Goal: Task Accomplishment & Management: Manage account settings

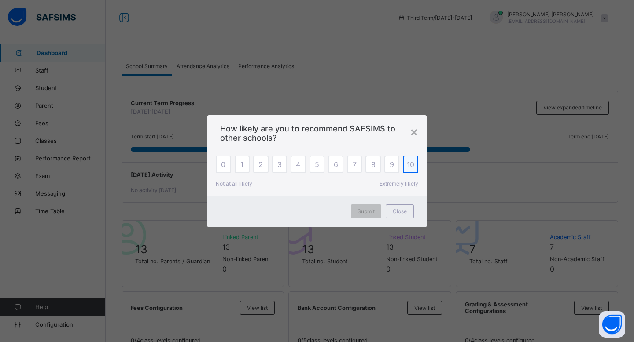
click at [407, 164] on span "10" at bounding box center [410, 164] width 7 height 9
click at [412, 131] on div "×" at bounding box center [414, 131] width 8 height 15
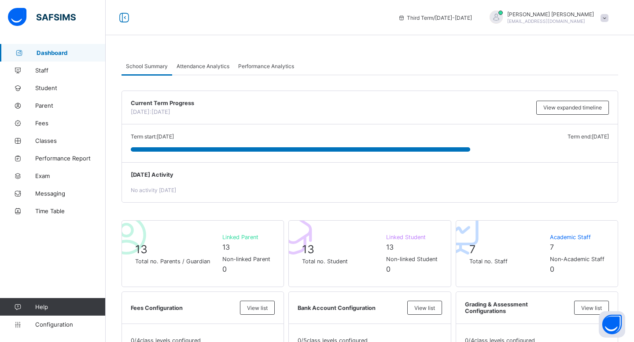
click at [374, 62] on div "School Summary Attendance Analytics Performance Analytics" at bounding box center [369, 66] width 496 height 18
click at [213, 67] on span "Attendance Analytics" at bounding box center [203, 66] width 53 height 7
click at [268, 66] on span "Performance Analytics" at bounding box center [266, 66] width 56 height 7
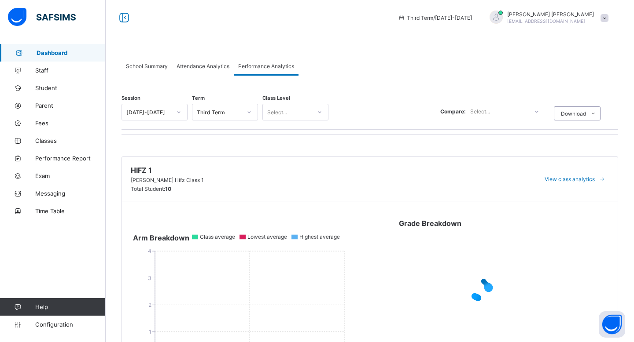
click at [205, 69] on span "Attendance Analytics" at bounding box center [203, 66] width 53 height 7
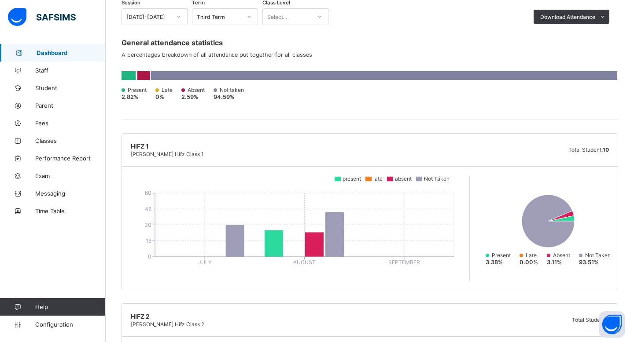
scroll to position [85, 0]
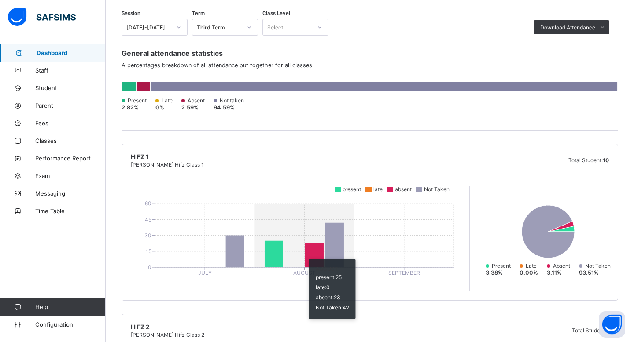
click at [276, 254] on icon at bounding box center [274, 254] width 18 height 26
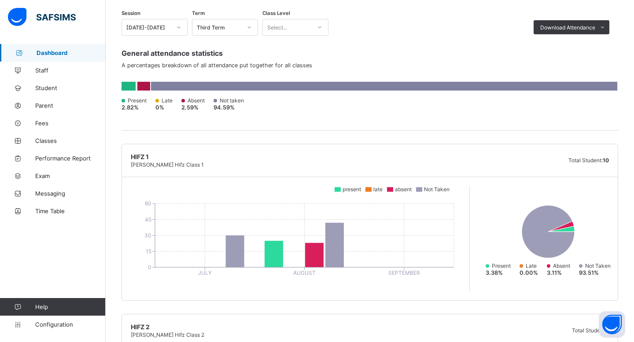
scroll to position [0, 0]
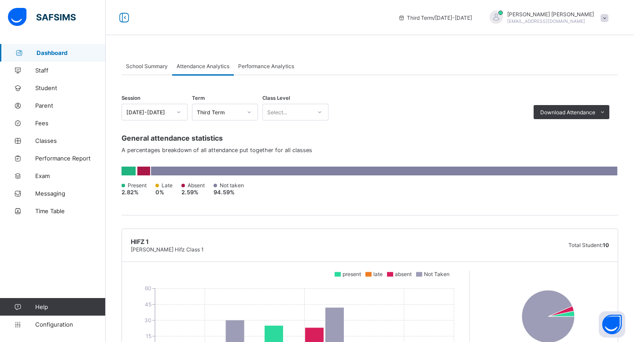
click at [239, 108] on div "Third Term" at bounding box center [216, 112] width 48 height 12
click at [235, 110] on div "Third Term" at bounding box center [219, 112] width 45 height 7
click at [239, 99] on div "Term option Fourth Term focused, 1 of 4. 4 results available. Use Up and Down t…" at bounding box center [225, 108] width 66 height 26
click at [150, 72] on div "School Summary" at bounding box center [146, 66] width 51 height 18
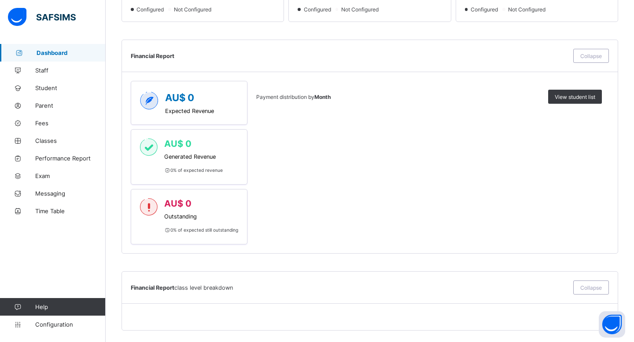
scroll to position [356, 0]
click at [199, 184] on div "AU$ 0 Generated Revenue 0 % of expected revenue" at bounding box center [189, 157] width 117 height 55
click at [199, 215] on span "Outstanding" at bounding box center [201, 217] width 74 height 7
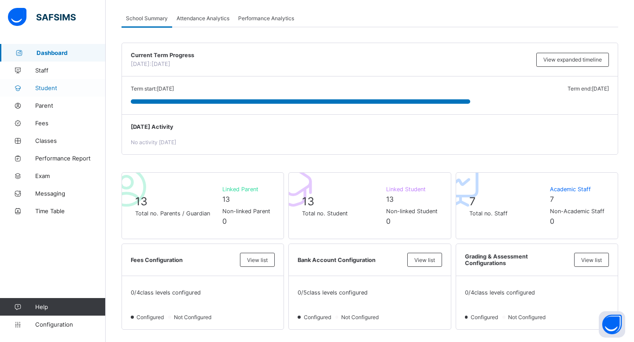
scroll to position [0, 0]
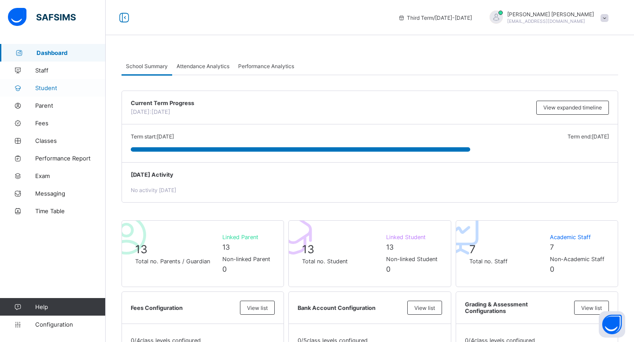
click at [52, 92] on link "Student" at bounding box center [53, 88] width 106 height 18
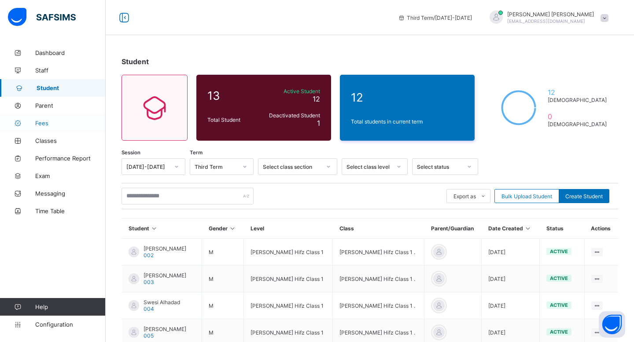
click at [54, 121] on span "Fees" at bounding box center [70, 123] width 70 height 7
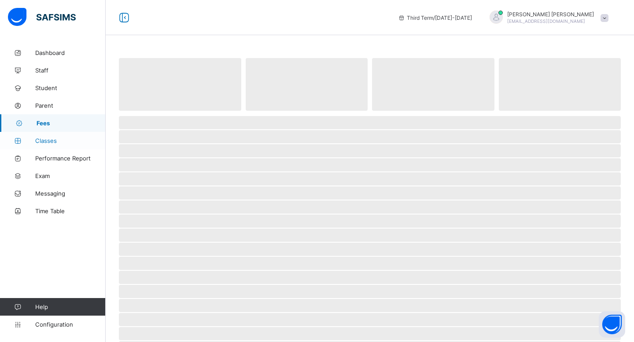
click at [55, 149] on link "Classes" at bounding box center [53, 141] width 106 height 18
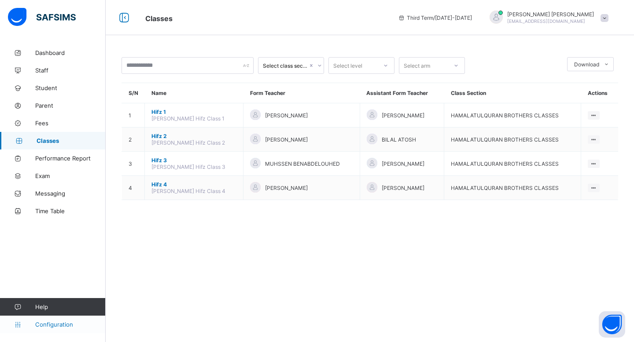
click at [52, 324] on span "Configuration" at bounding box center [70, 324] width 70 height 7
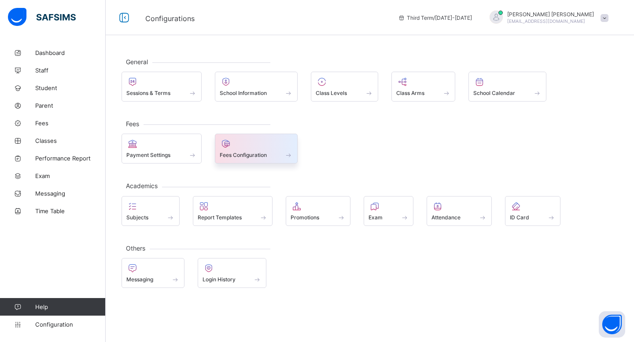
click at [230, 148] on icon at bounding box center [226, 144] width 12 height 11
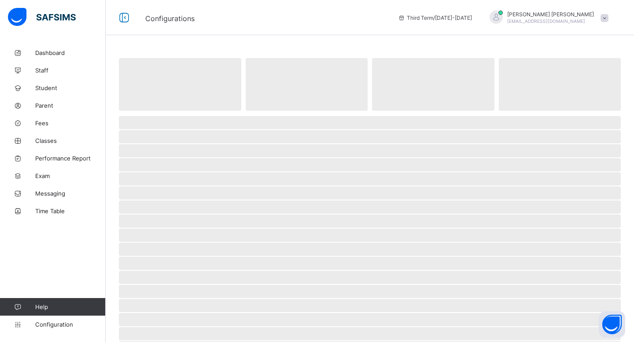
select select "****"
select select "*"
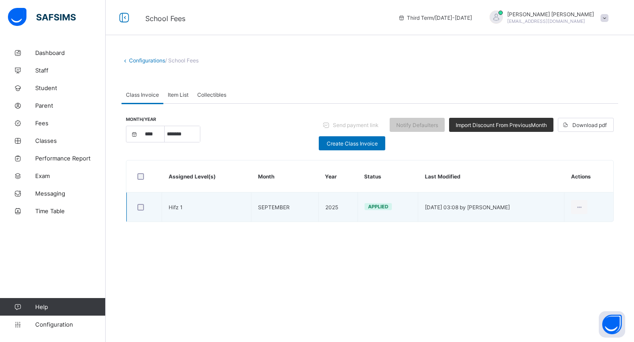
click at [420, 211] on td "[DATE] 03:08 by [PERSON_NAME]" at bounding box center [491, 207] width 146 height 29
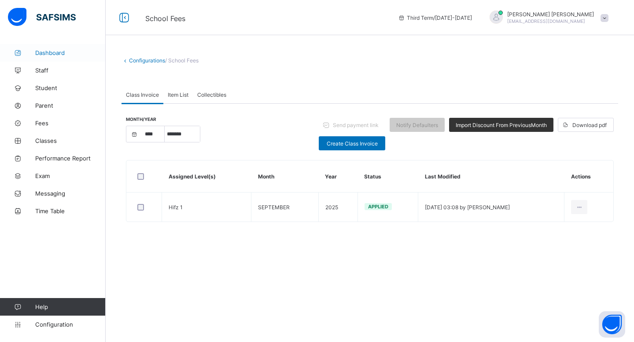
click at [61, 56] on span "Dashboard" at bounding box center [70, 52] width 70 height 7
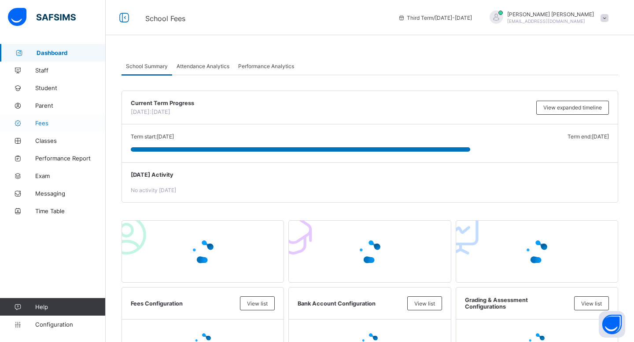
click at [62, 118] on link "Fees" at bounding box center [53, 123] width 106 height 18
select select "****"
select select "*"
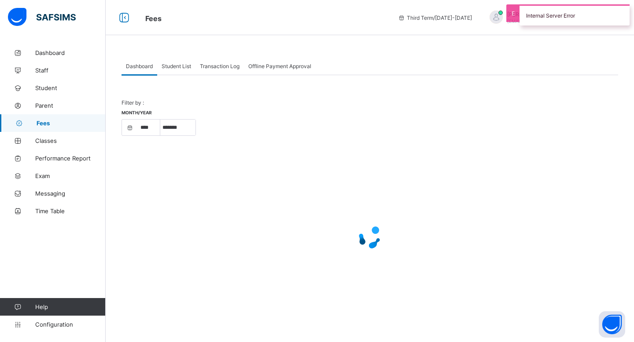
click at [552, 18] on div "Internal Server Error" at bounding box center [574, 14] width 110 height 21
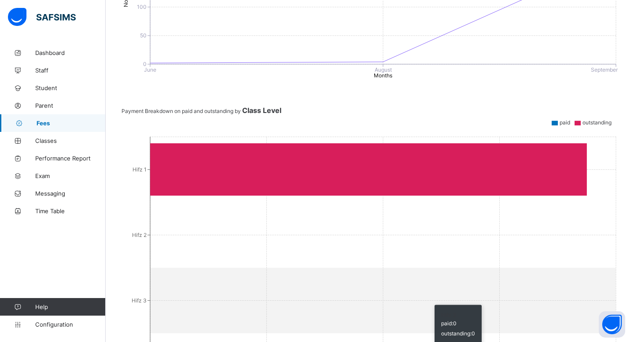
scroll to position [314, 0]
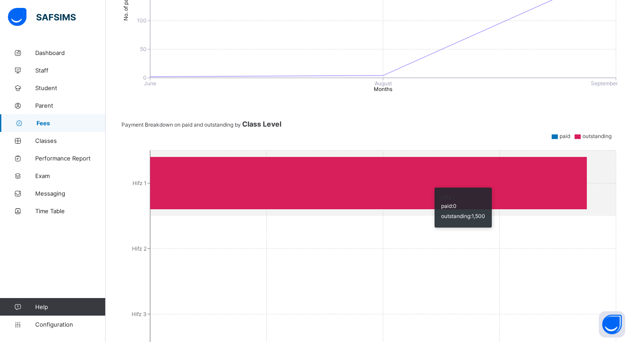
click at [430, 198] on icon at bounding box center [368, 183] width 437 height 52
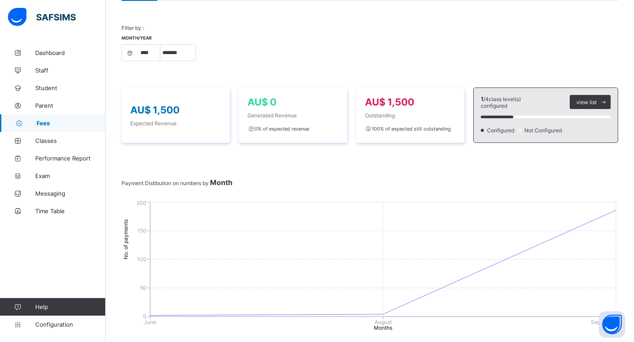
scroll to position [0, 0]
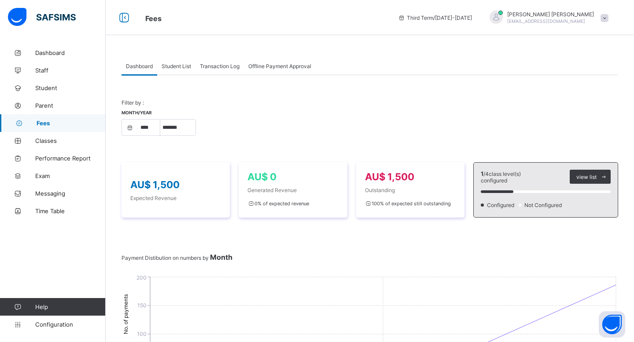
click at [185, 63] on span "Student List" at bounding box center [176, 66] width 29 height 7
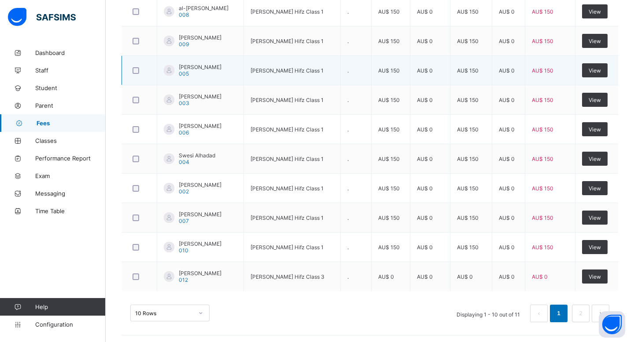
scroll to position [279, 0]
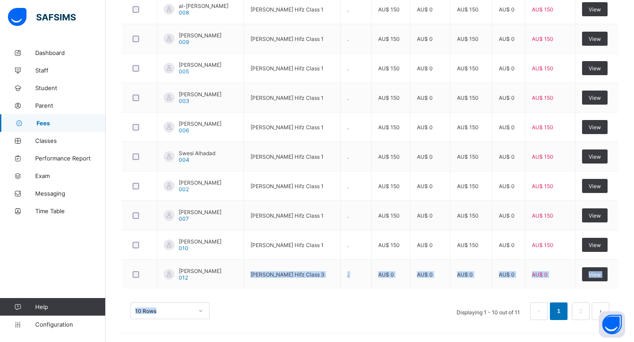
drag, startPoint x: 228, startPoint y: 279, endPoint x: 210, endPoint y: 318, distance: 42.9
click at [210, 318] on div "Student Level Class Amount Discount Expected Paid Outstanding Actions al-[PERSO…" at bounding box center [369, 145] width 496 height 367
click at [340, 312] on div "10 Rows Displaying 1 - 10 out of 11 1 2" at bounding box center [369, 312] width 479 height 18
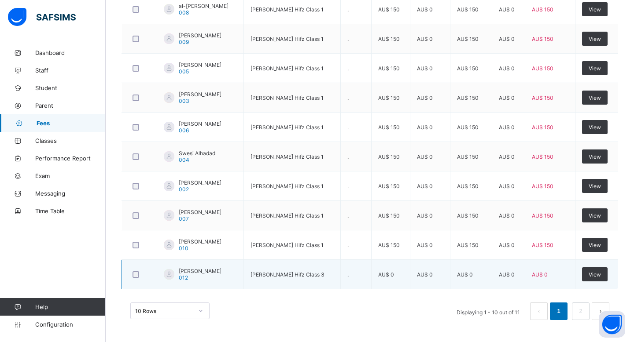
click at [195, 270] on span "[PERSON_NAME]" at bounding box center [200, 271] width 43 height 7
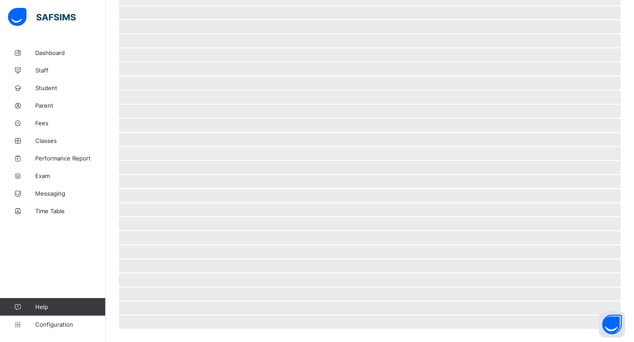
select select "****"
select select "*"
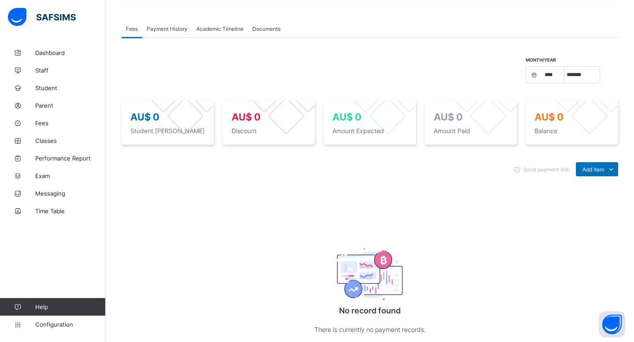
scroll to position [241, 0]
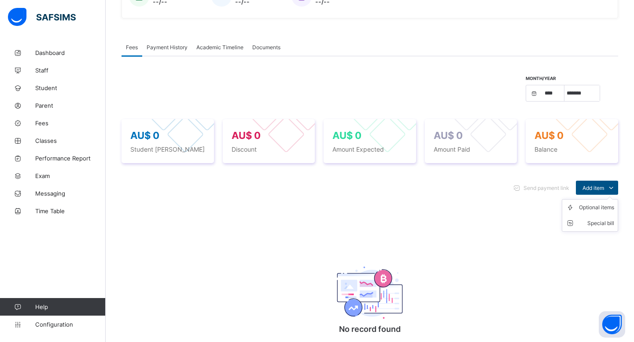
click at [597, 191] on span "Add item" at bounding box center [593, 188] width 22 height 7
click at [597, 210] on div "Optional items" at bounding box center [596, 207] width 35 height 9
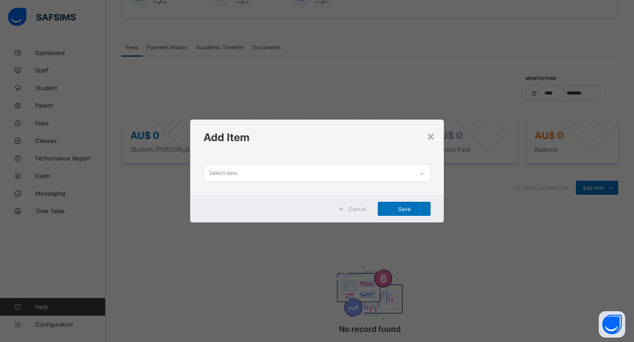
click at [355, 172] on div "Select item" at bounding box center [309, 173] width 210 height 17
click at [314, 210] on div "Cancel Save" at bounding box center [317, 208] width 254 height 27
click at [429, 138] on div "×" at bounding box center [431, 136] width 8 height 15
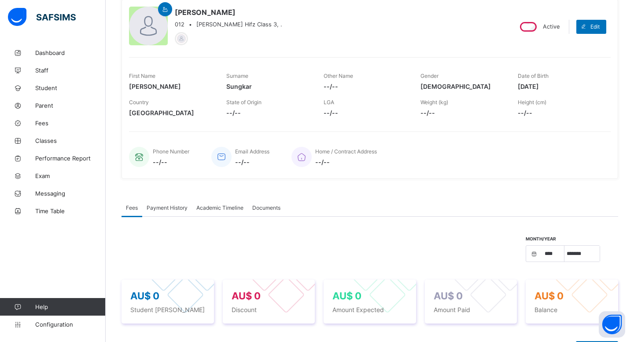
scroll to position [113, 0]
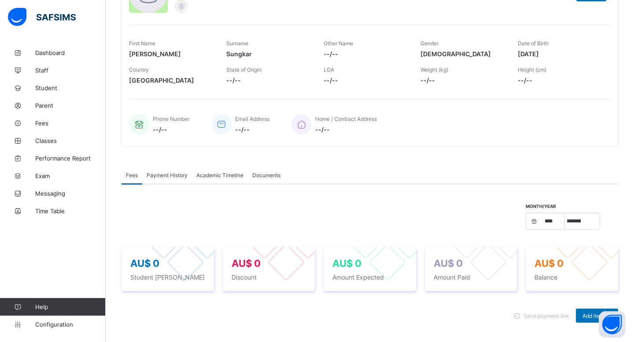
click at [173, 175] on span "Payment History" at bounding box center [167, 175] width 41 height 7
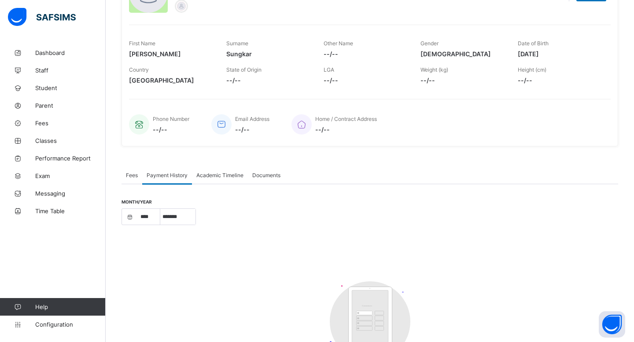
click at [205, 178] on div "Academic Timeline" at bounding box center [220, 175] width 56 height 18
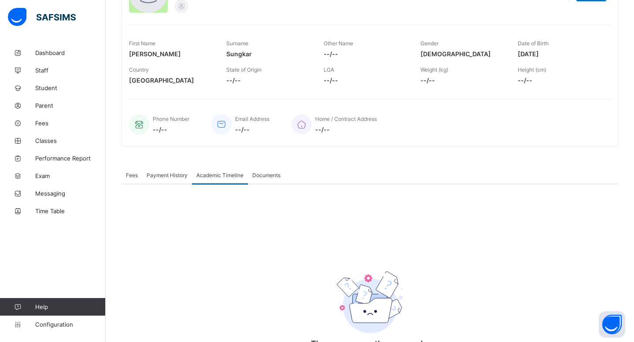
click at [260, 176] on span "Documents" at bounding box center [266, 175] width 28 height 7
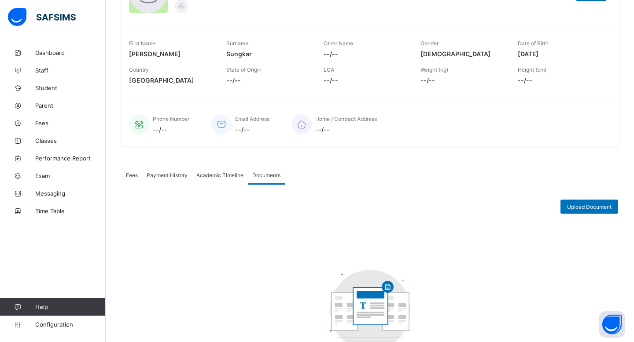
click at [135, 174] on span "Fees" at bounding box center [132, 175] width 12 height 7
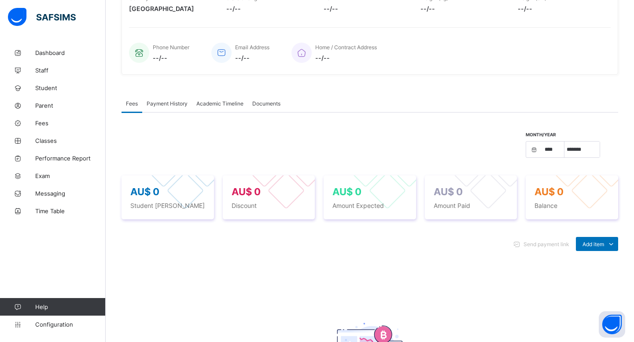
scroll to position [195, 0]
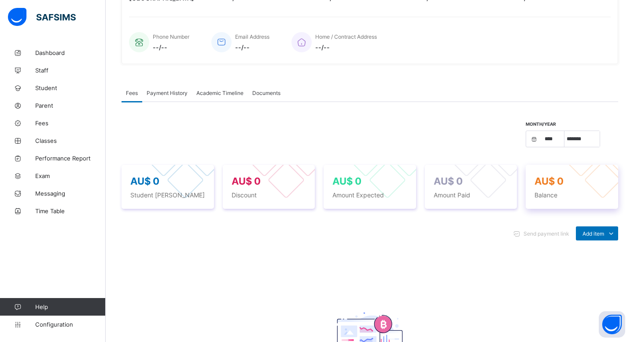
click at [530, 178] on div "AU$ 0 Balance" at bounding box center [572, 187] width 92 height 44
click at [488, 191] on span "Amount Paid" at bounding box center [471, 194] width 75 height 7
click at [346, 191] on span "Amount Expected" at bounding box center [369, 194] width 75 height 7
click at [177, 96] on div "Payment History" at bounding box center [167, 93] width 50 height 18
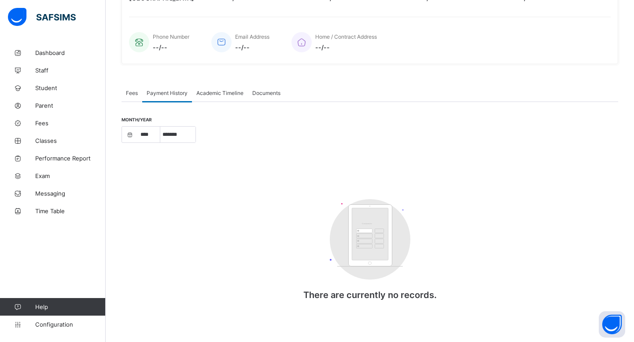
click at [204, 96] on div "Academic Timeline" at bounding box center [220, 93] width 56 height 18
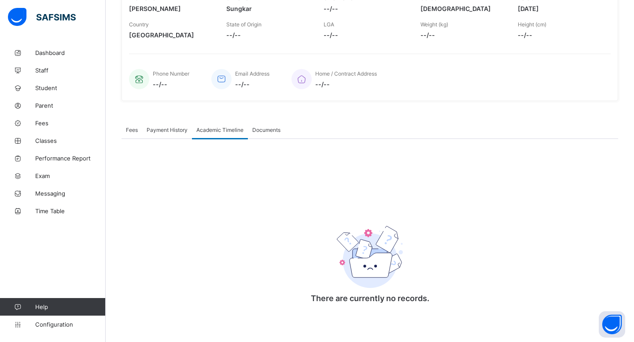
click at [268, 125] on div "Documents" at bounding box center [266, 130] width 37 height 18
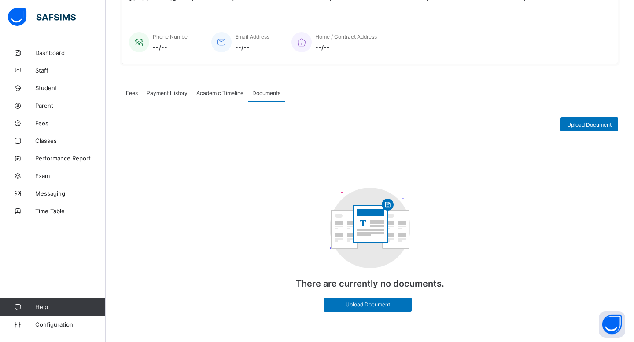
click at [132, 93] on span "Fees" at bounding box center [132, 93] width 12 height 7
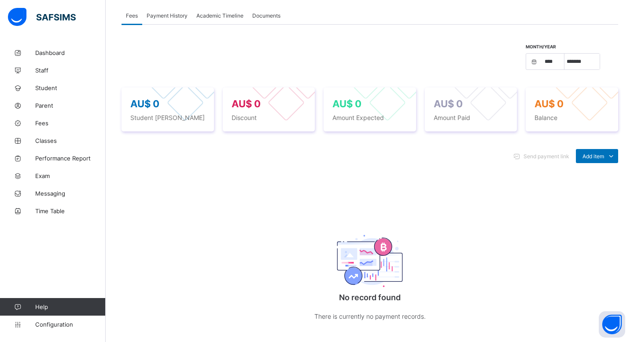
scroll to position [310, 0]
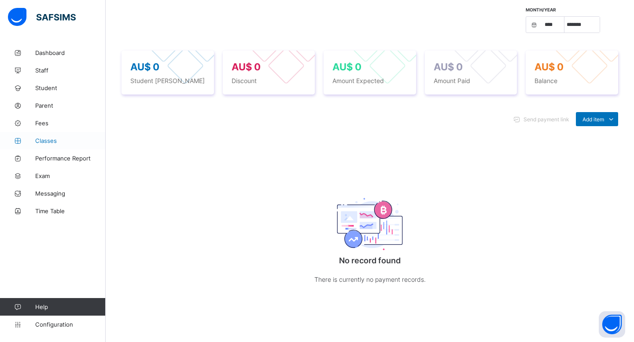
click at [69, 141] on span "Classes" at bounding box center [70, 140] width 70 height 7
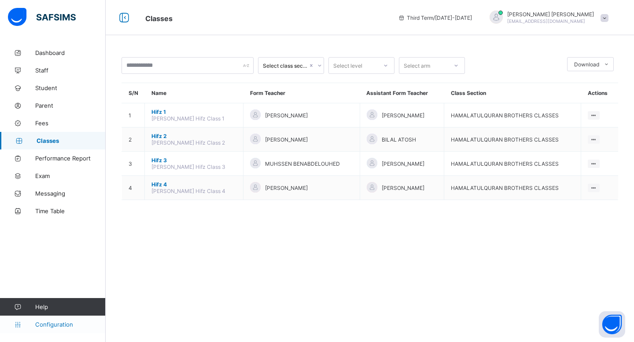
click at [45, 320] on link "Configuration" at bounding box center [52, 325] width 105 height 18
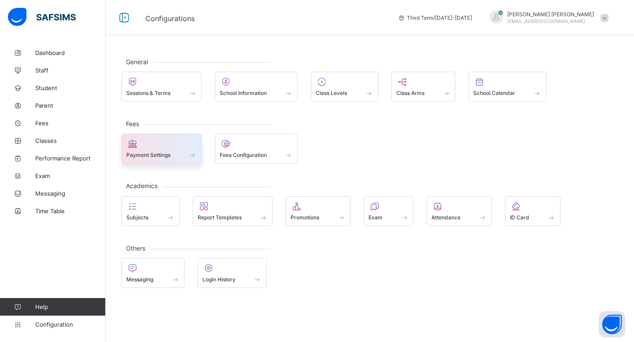
click at [190, 147] on div at bounding box center [161, 144] width 70 height 11
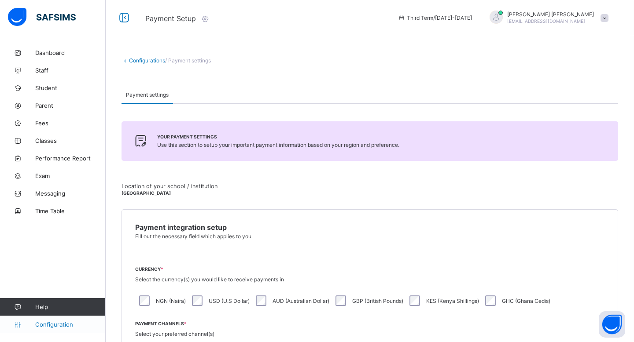
click at [73, 326] on span "Configuration" at bounding box center [70, 324] width 70 height 7
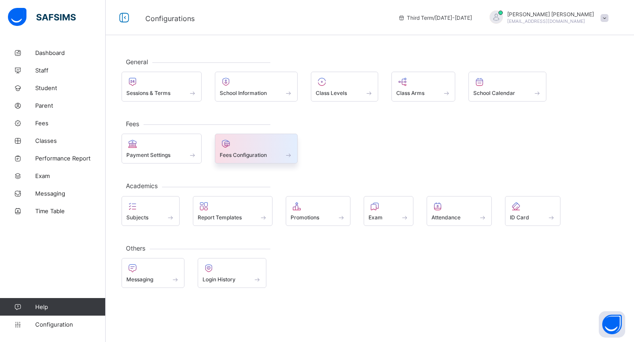
click at [259, 148] on div at bounding box center [257, 144] width 74 height 11
select select "****"
select select "*"
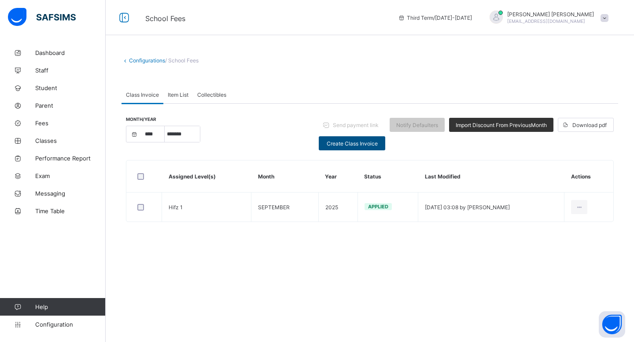
click at [360, 146] on span "Create Class Invoice" at bounding box center [351, 143] width 53 height 7
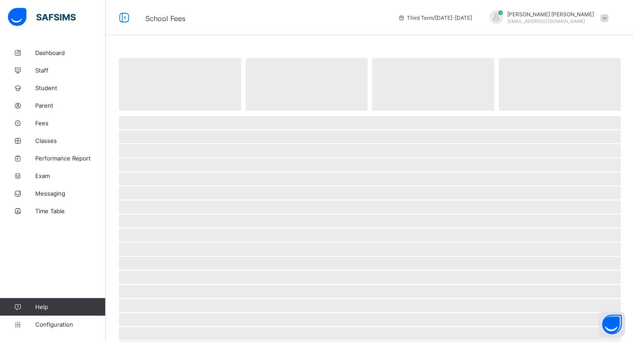
select select "****"
select select "*"
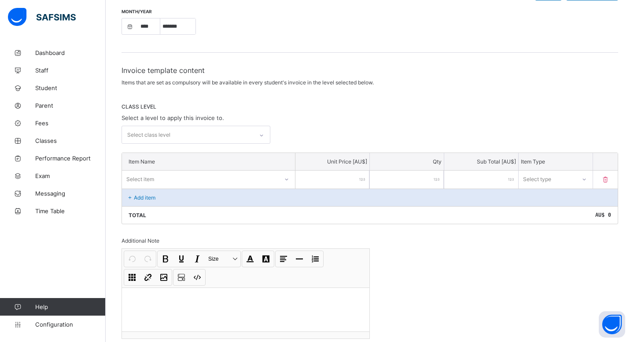
scroll to position [114, 0]
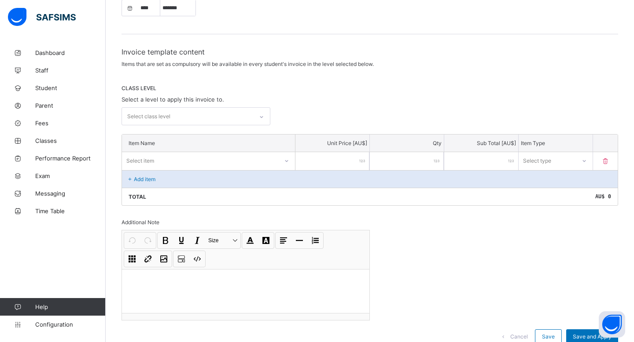
click at [236, 121] on div "Select class level" at bounding box center [187, 116] width 131 height 17
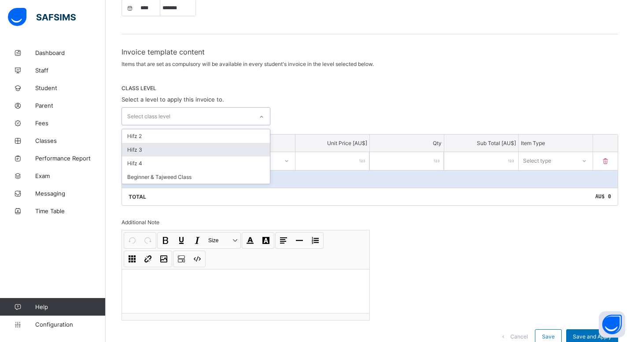
click at [239, 147] on div "Hifz 3" at bounding box center [196, 150] width 148 height 14
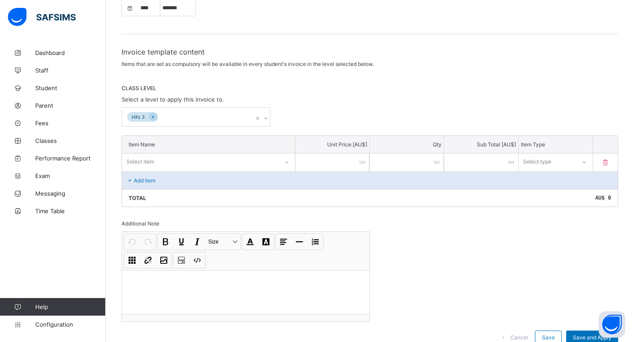
click at [339, 102] on div "CLASS LEVEL Select a level to apply this invoice to. Hifz 3" at bounding box center [369, 106] width 496 height 42
click at [235, 156] on div "Select item" at bounding box center [200, 162] width 156 height 12
click at [224, 181] on div "Hamalatulquran – Monthly Tuition" at bounding box center [208, 181] width 172 height 14
click at [346, 169] on input "number" at bounding box center [332, 163] width 74 height 18
type input "*"
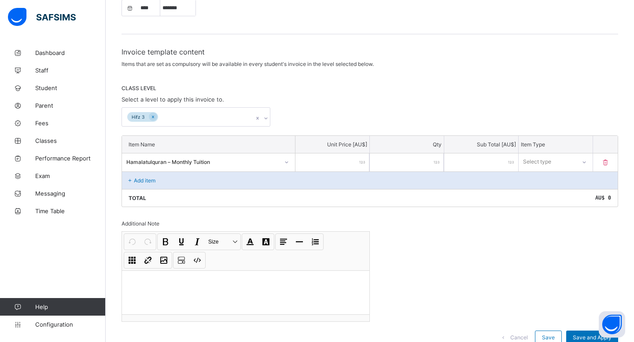
type input "*"
type input "**"
type input "***"
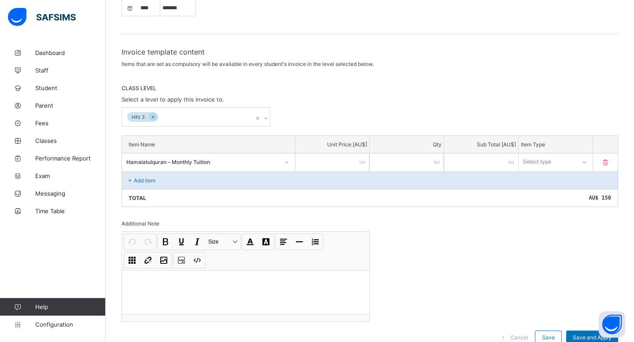
type input "***"
click at [505, 259] on div "Invoice template content Items that are set as compulsory will be available in …" at bounding box center [369, 201] width 496 height 306
click at [571, 158] on div "Select type" at bounding box center [547, 162] width 57 height 12
click at [560, 185] on div "Compulsory" at bounding box center [555, 181] width 73 height 14
click at [524, 232] on div "Invoice template content Items that are set as compulsory will be available in …" at bounding box center [369, 201] width 496 height 306
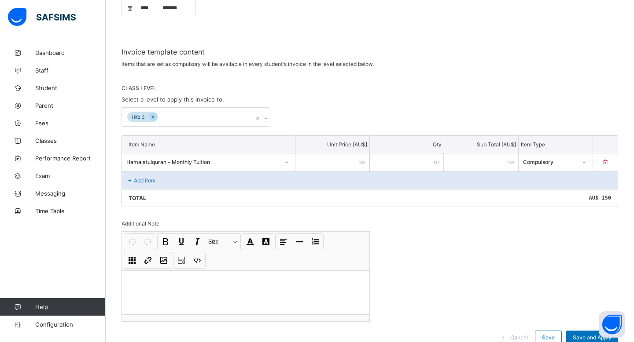
scroll to position [145, 0]
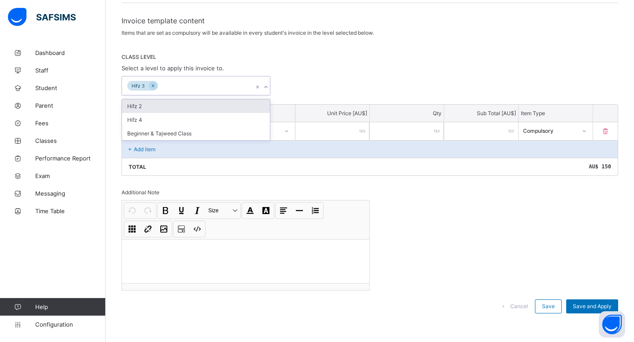
click at [211, 85] on div "Hifz 3" at bounding box center [187, 86] width 131 height 18
click at [437, 199] on div "Invoice template content Items that are set as compulsory will be available in …" at bounding box center [369, 169] width 496 height 306
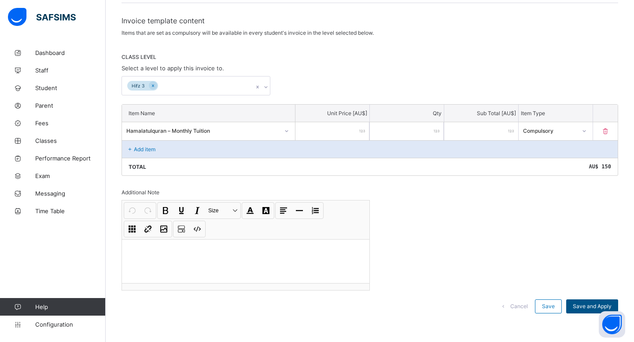
click at [596, 306] on span "Save and Apply" at bounding box center [592, 306] width 39 height 7
select select "****"
select select "*"
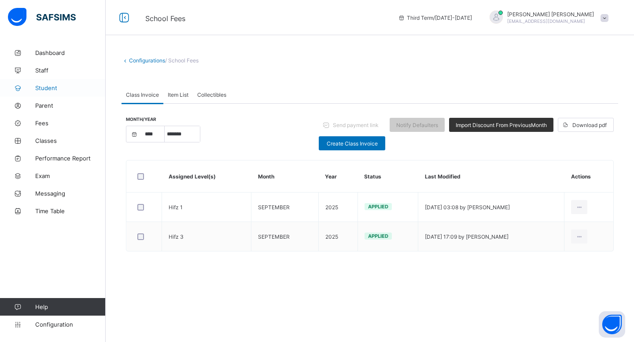
click at [64, 88] on span "Student" at bounding box center [70, 88] width 70 height 7
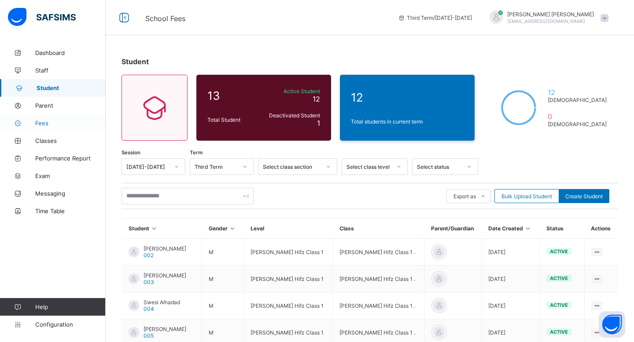
click at [66, 123] on span "Fees" at bounding box center [70, 123] width 70 height 7
select select "****"
select select "*"
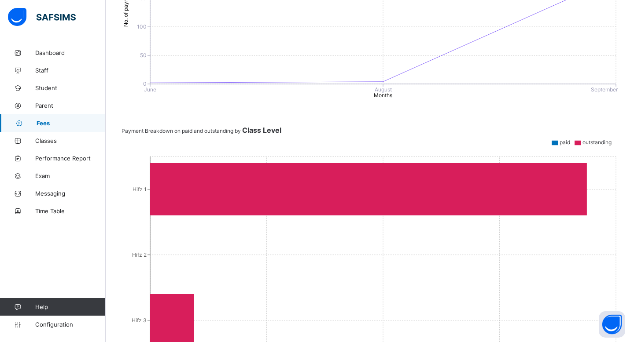
scroll to position [397, 0]
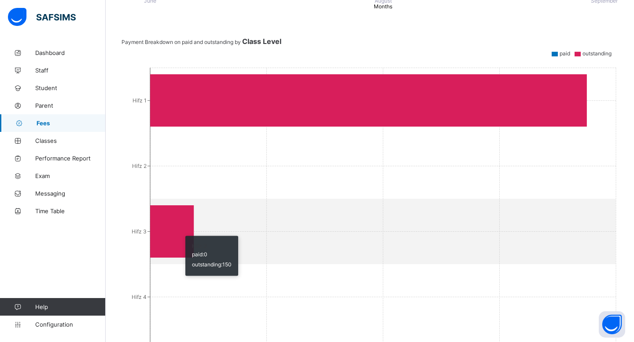
click at [181, 231] on icon at bounding box center [172, 232] width 44 height 52
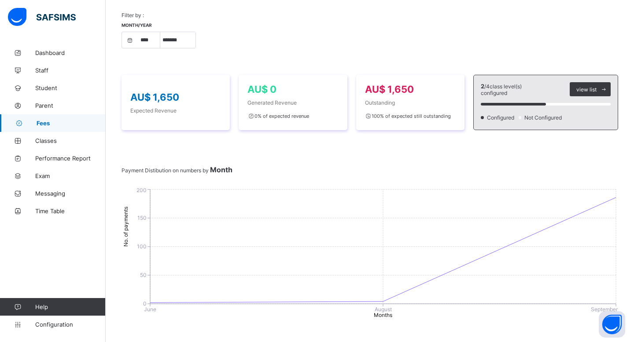
scroll to position [0, 0]
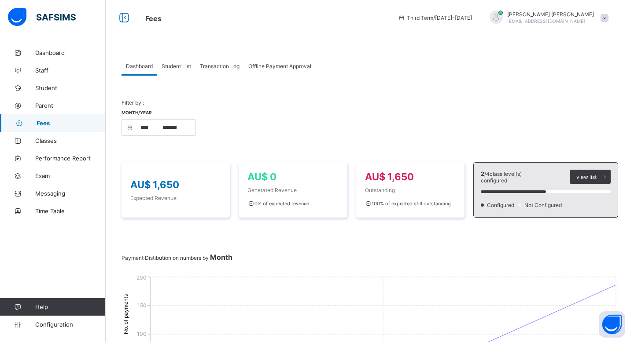
click at [180, 74] on div "Student List" at bounding box center [176, 66] width 38 height 18
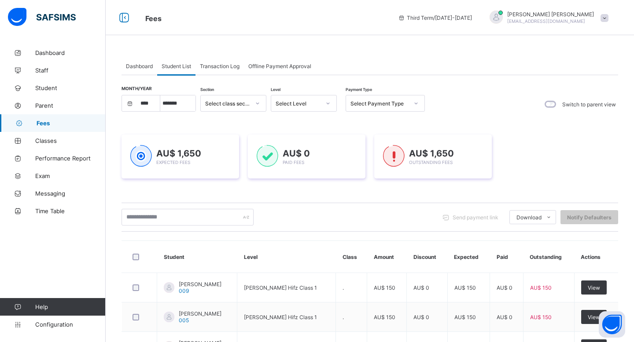
scroll to position [279, 0]
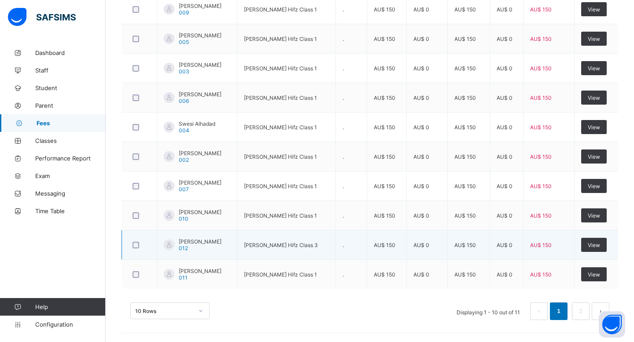
click at [200, 241] on span "[PERSON_NAME]" at bounding box center [200, 242] width 43 height 7
select select "****"
select select "*"
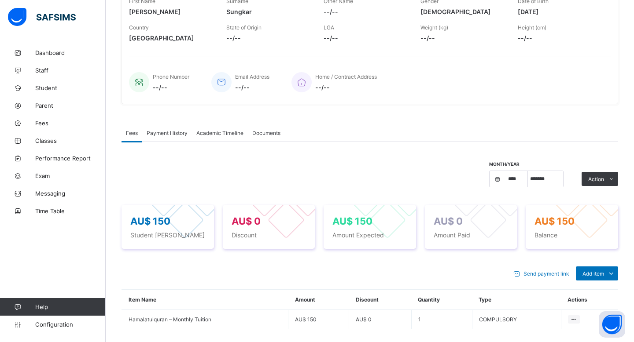
scroll to position [234, 0]
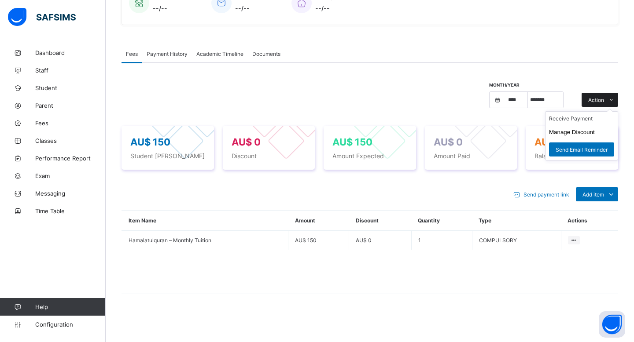
click at [588, 99] on div "Action" at bounding box center [599, 100] width 37 height 14
click at [599, 149] on span "Send Email Reminder" at bounding box center [581, 150] width 52 height 7
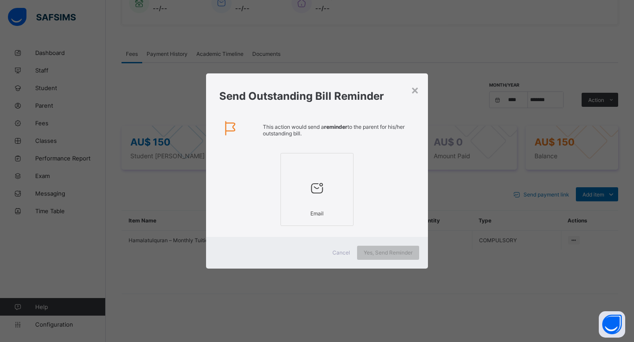
click at [320, 194] on icon at bounding box center [317, 188] width 18 height 16
click at [384, 251] on span "Yes, Send Reminder" at bounding box center [388, 253] width 49 height 7
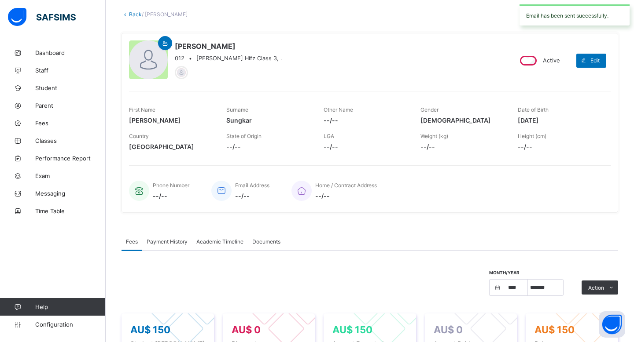
scroll to position [0, 0]
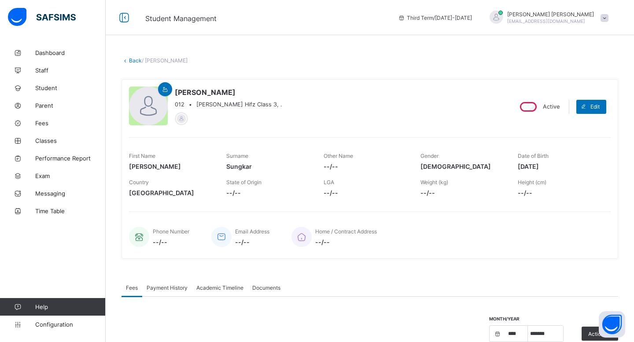
click at [131, 58] on link "Back" at bounding box center [135, 60] width 13 height 7
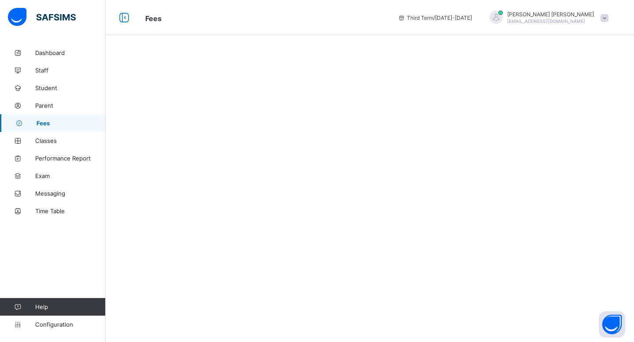
select select "****"
select select "*"
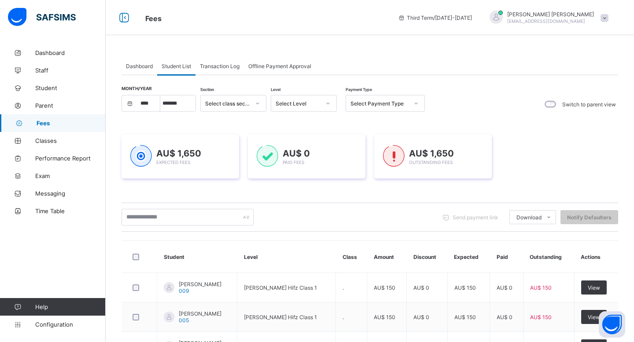
click at [147, 69] on span "Dashboard" at bounding box center [139, 66] width 27 height 7
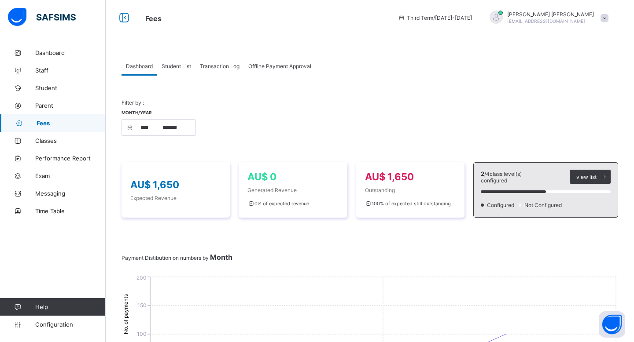
click at [182, 69] on div "Student List" at bounding box center [176, 66] width 38 height 18
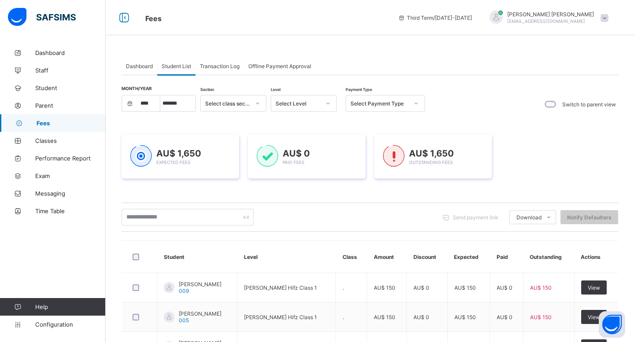
click at [237, 63] on span "Transaction Log" at bounding box center [220, 66] width 40 height 7
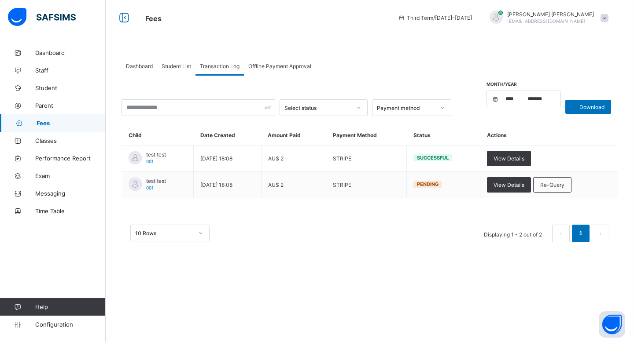
click at [186, 64] on span "Student List" at bounding box center [176, 66] width 29 height 7
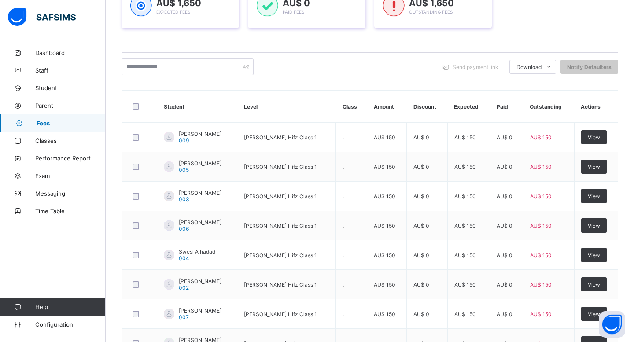
scroll to position [150, 0]
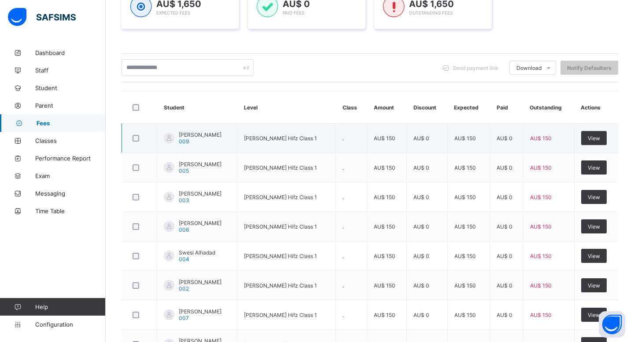
click at [138, 135] on div at bounding box center [140, 138] width 22 height 18
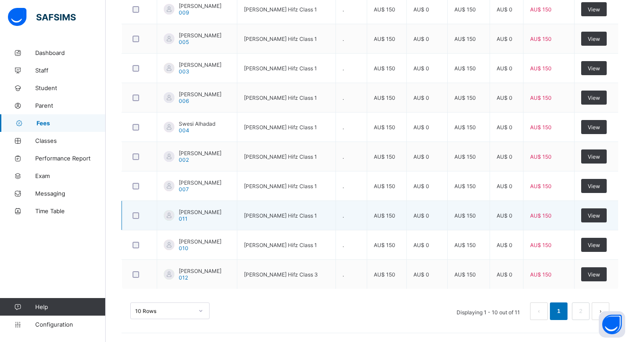
scroll to position [0, 0]
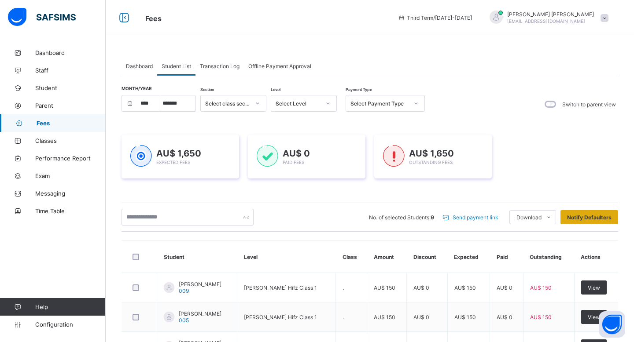
click at [572, 217] on span "Notify Defaulters" at bounding box center [589, 217] width 44 height 7
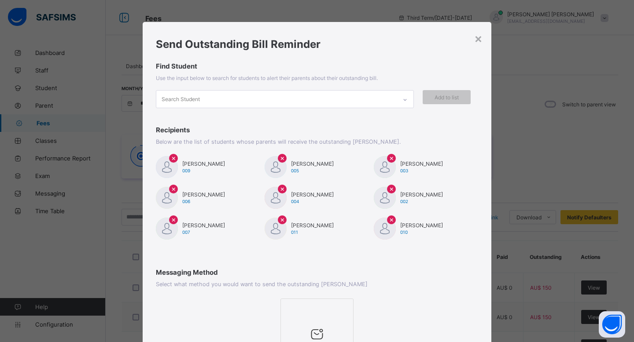
click at [276, 95] on div "Search Student" at bounding box center [276, 99] width 240 height 17
click at [370, 85] on div "Find Student Use the input below to search for students to alert their parents …" at bounding box center [317, 156] width 349 height 189
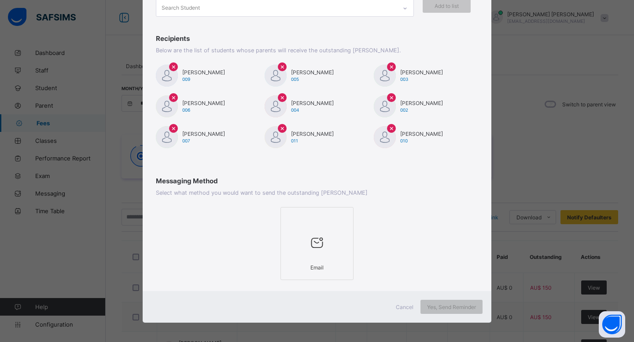
scroll to position [93, 0]
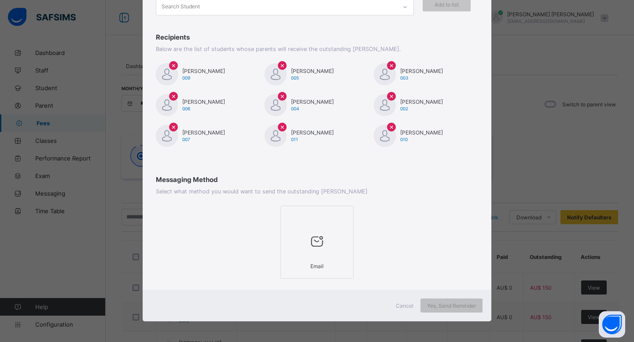
click at [310, 253] on div at bounding box center [316, 241] width 63 height 35
click at [433, 307] on span "Yes, Send Reminder" at bounding box center [451, 306] width 49 height 7
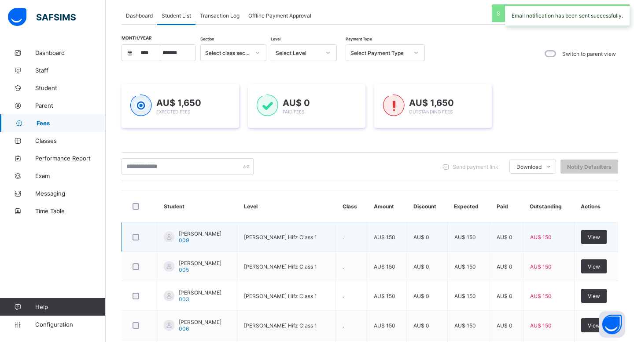
scroll to position [0, 0]
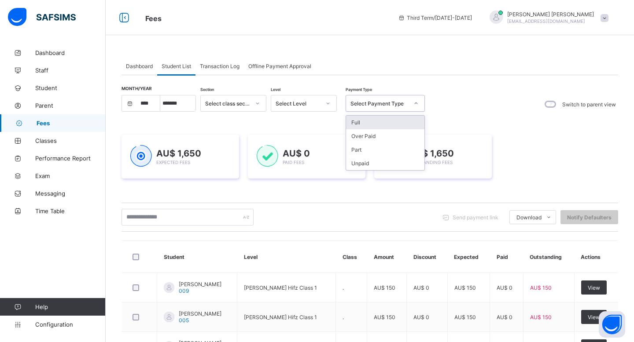
click at [408, 103] on div at bounding box center [415, 103] width 15 height 14
click at [463, 103] on div "Month/Year **** **** **** **** **** **** **** **** **** **** **** **** **** ***…" at bounding box center [369, 104] width 496 height 18
click at [415, 101] on icon at bounding box center [415, 103] width 5 height 9
click at [475, 99] on div "Month/Year **** **** **** **** **** **** **** **** **** **** **** **** **** ***…" at bounding box center [369, 104] width 496 height 18
click at [224, 69] on span "Transaction Log" at bounding box center [220, 66] width 40 height 7
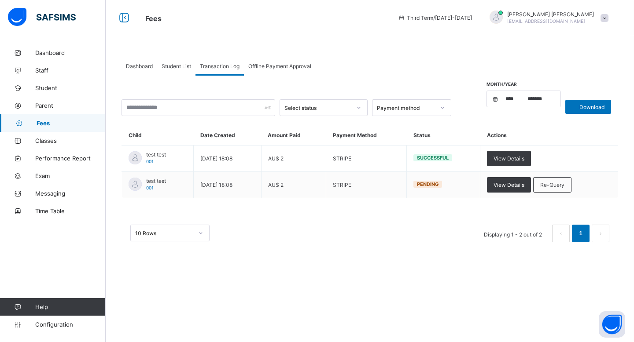
click at [281, 67] on span "Offline Payment Approval" at bounding box center [279, 66] width 63 height 7
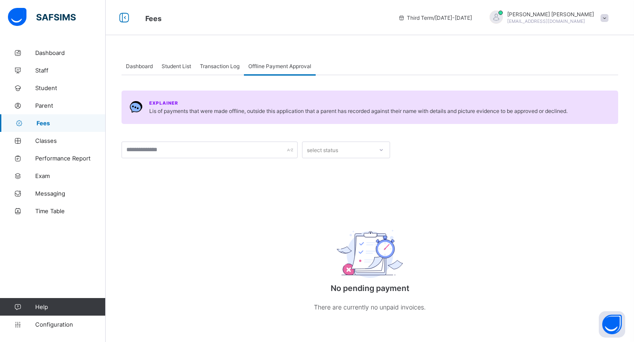
click at [148, 64] on span "Dashboard" at bounding box center [139, 66] width 27 height 7
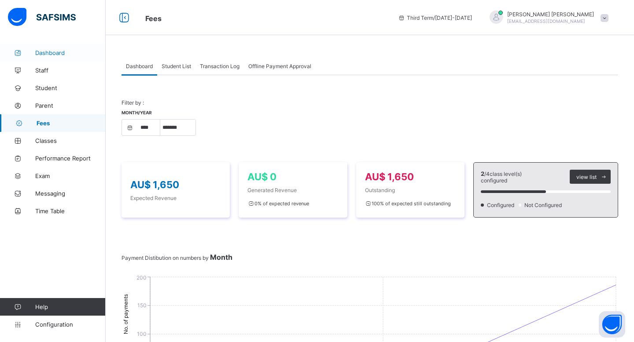
click at [66, 50] on span "Dashboard" at bounding box center [70, 52] width 70 height 7
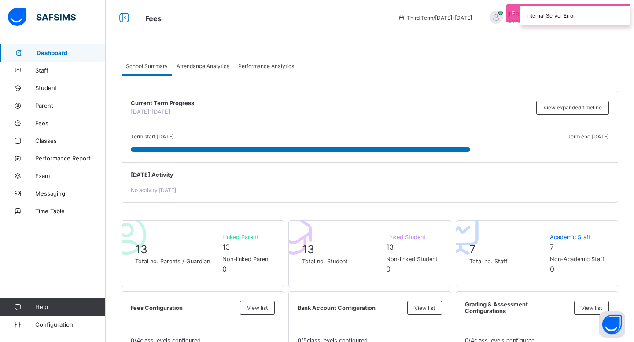
click at [599, 17] on div "Internal Server Error" at bounding box center [574, 14] width 110 height 21
click at [53, 51] on span "Dashboard" at bounding box center [71, 52] width 69 height 7
click at [59, 18] on img at bounding box center [42, 17] width 68 height 18
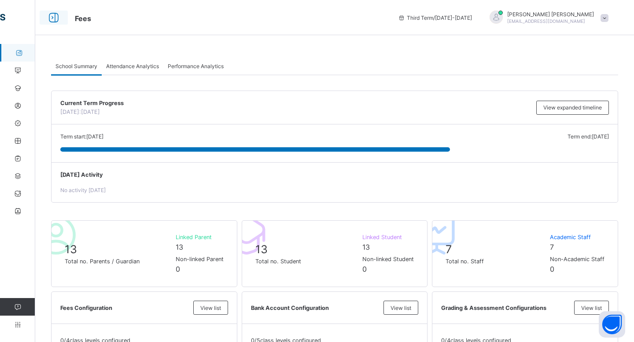
click at [55, 18] on icon at bounding box center [53, 17] width 15 height 13
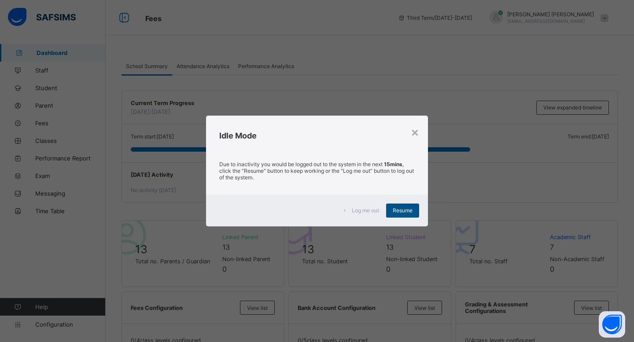
click at [400, 207] on div "Resume" at bounding box center [402, 211] width 33 height 14
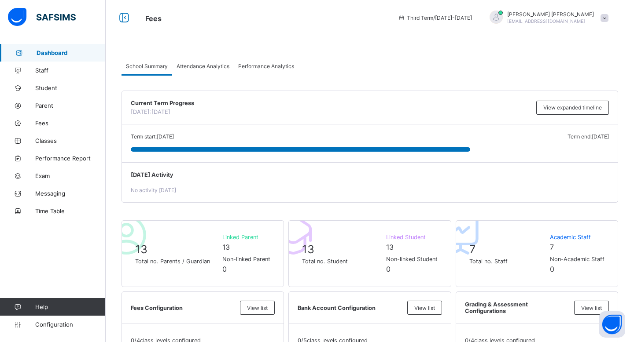
click at [40, 50] on span "Dashboard" at bounding box center [71, 52] width 69 height 7
click at [57, 144] on span "Classes" at bounding box center [70, 140] width 70 height 7
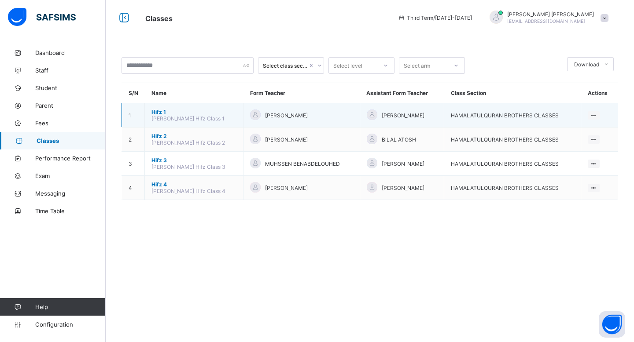
click at [160, 113] on span "Hifz 1" at bounding box center [193, 112] width 85 height 7
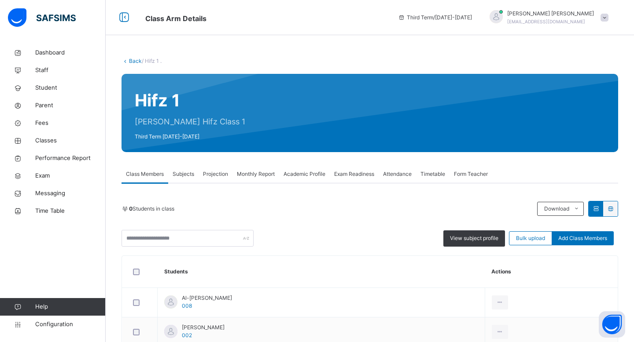
click at [184, 181] on div "Subjects" at bounding box center [183, 174] width 30 height 18
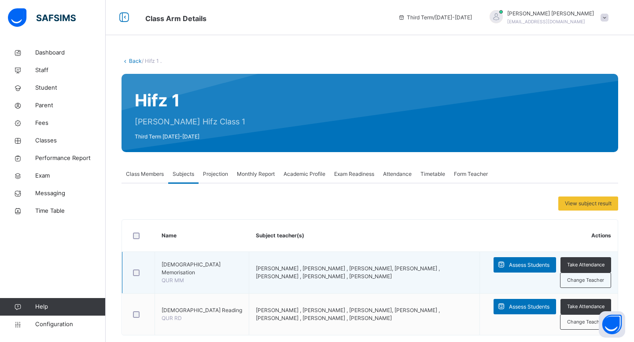
scroll to position [15, 0]
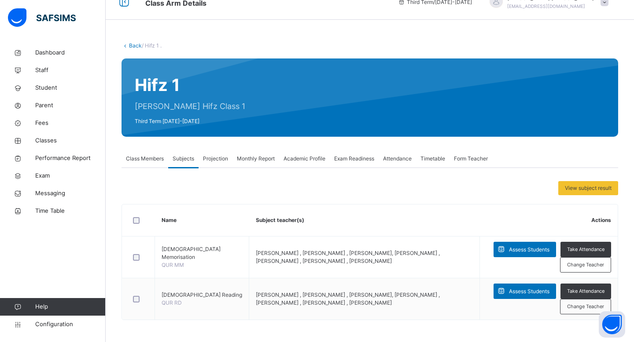
click at [223, 161] on span "Projection" at bounding box center [215, 159] width 25 height 8
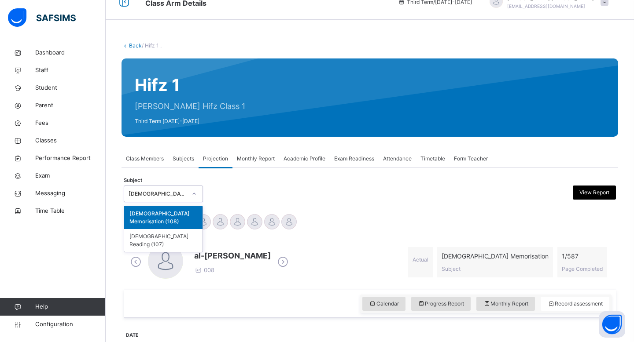
click at [193, 187] on div at bounding box center [194, 194] width 15 height 14
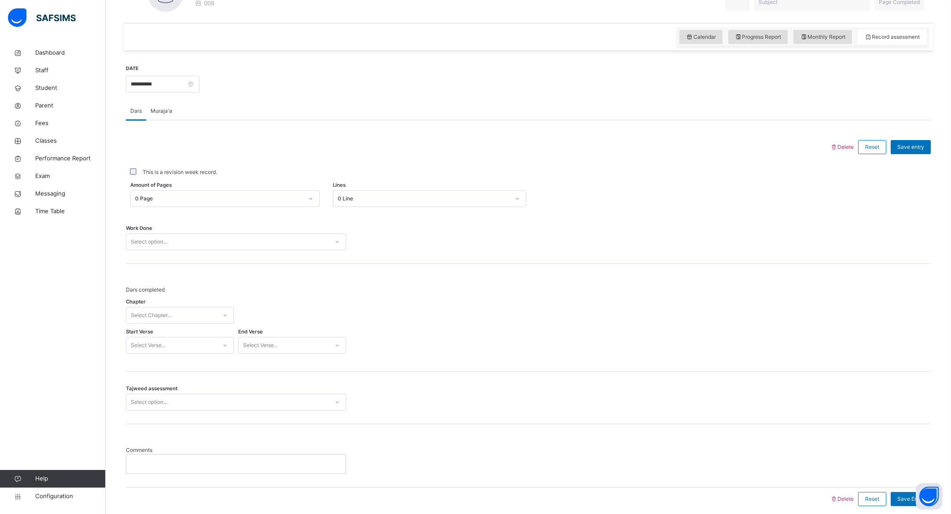
scroll to position [283, 0]
click at [169, 111] on span "Muraja'a" at bounding box center [162, 111] width 22 height 8
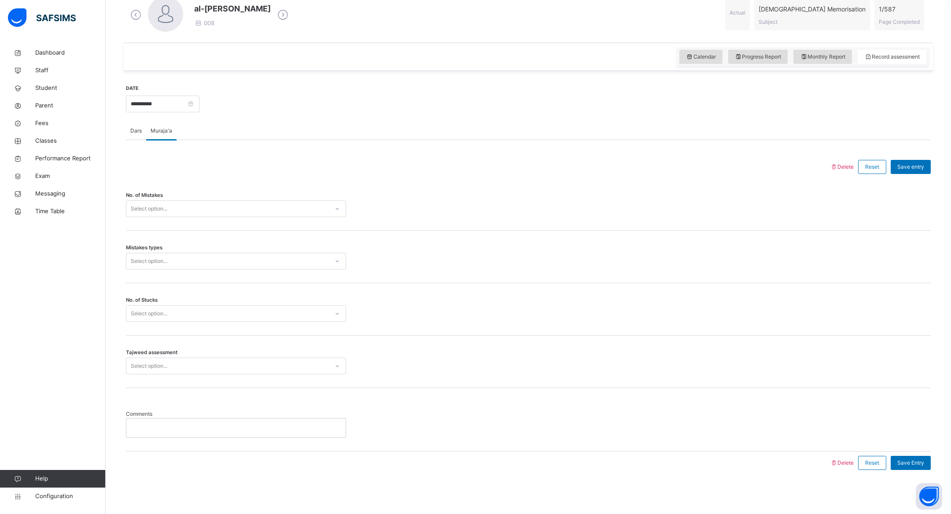
scroll to position [261, 0]
